Goal: Transaction & Acquisition: Obtain resource

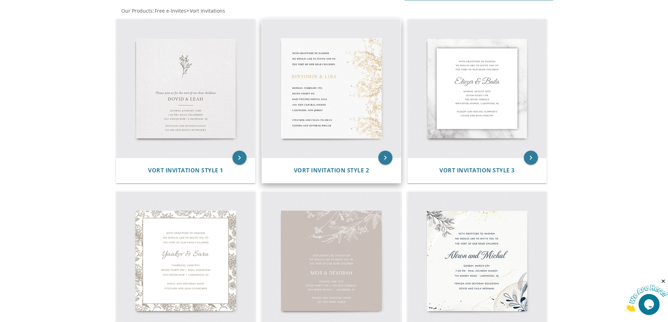
click at [315, 122] on img at bounding box center [331, 88] width 139 height 139
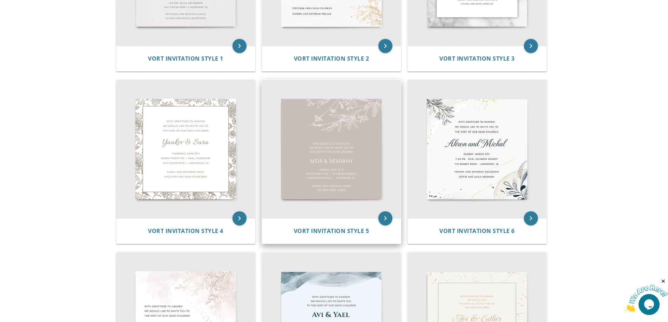
scroll to position [280, 0]
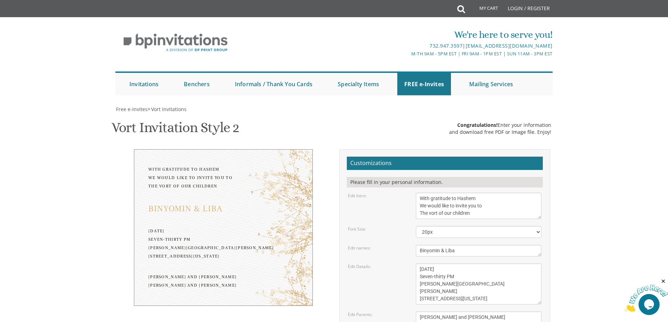
scroll to position [105, 0]
drag, startPoint x: 437, startPoint y: 111, endPoint x: 430, endPoint y: 110, distance: 7.8
click at [430, 193] on textarea "With gratitude to Hashem We would like to invite you to The vort of our children" at bounding box center [478, 206] width 125 height 26
type textarea "With gratitude to Hashem We would like to invite you to The engagement party of…"
click at [452, 245] on textarea "Binyomin & Liba" at bounding box center [478, 251] width 125 height 12
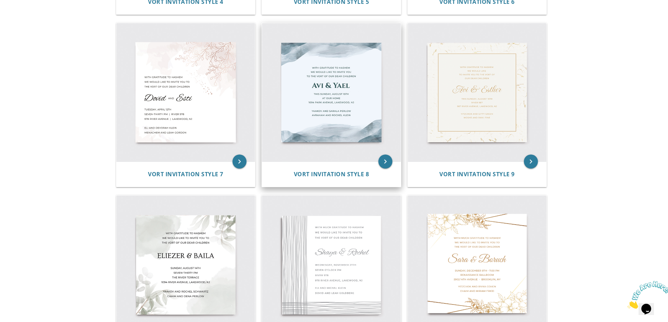
scroll to position [621, 0]
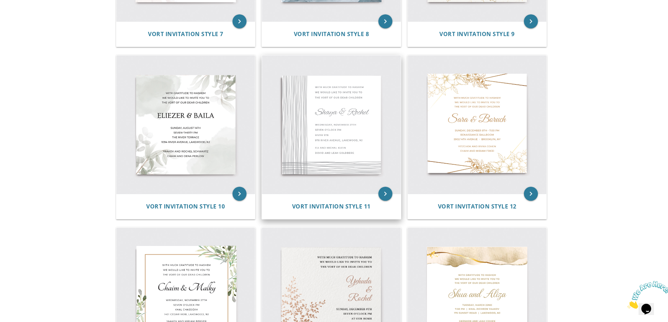
click at [330, 140] on img at bounding box center [331, 124] width 139 height 139
